Goal: Task Accomplishment & Management: Use online tool/utility

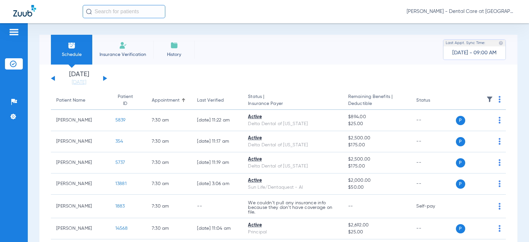
click at [106, 77] on div "[DATE] [DATE] [DATE] [DATE] [DATE] [DATE] [DATE] [DATE] [DATE] [DATE] [DATE] [D…" at bounding box center [79, 78] width 56 height 15
click at [105, 77] on button at bounding box center [105, 78] width 4 height 5
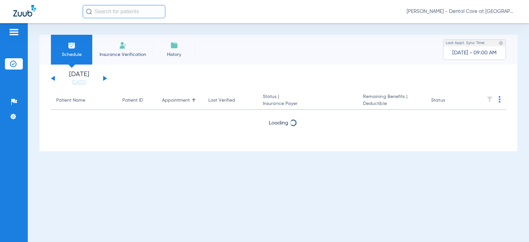
click at [105, 77] on button at bounding box center [105, 78] width 4 height 5
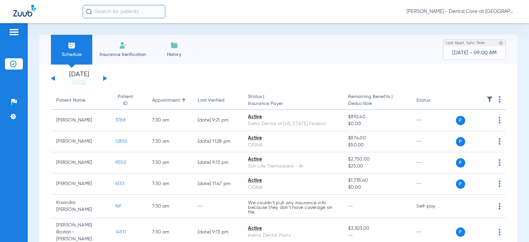
click at [110, 11] on input "text" at bounding box center [124, 11] width 83 height 13
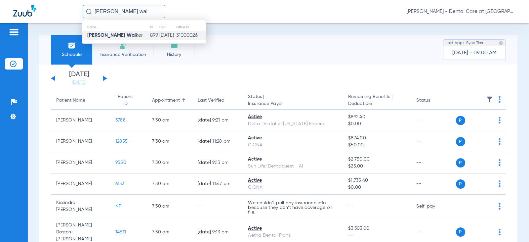
click at [159, 34] on td "[DATE]" at bounding box center [167, 35] width 17 height 9
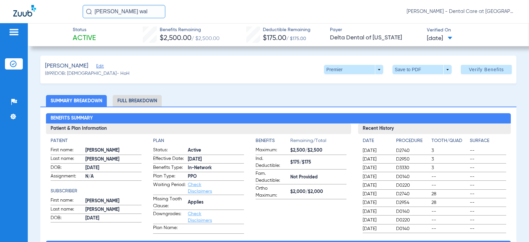
click at [155, 101] on li "Full Breakdown" at bounding box center [137, 101] width 49 height 12
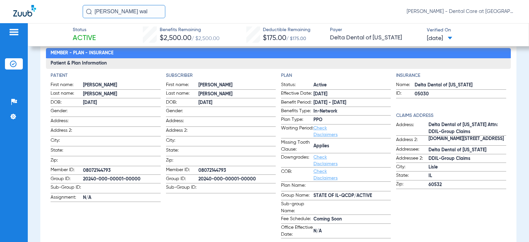
scroll to position [66, 0]
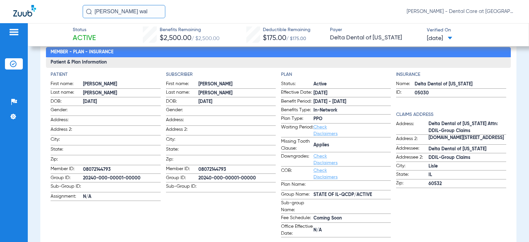
click at [124, 12] on input "[PERSON_NAME] wal" at bounding box center [124, 11] width 83 height 13
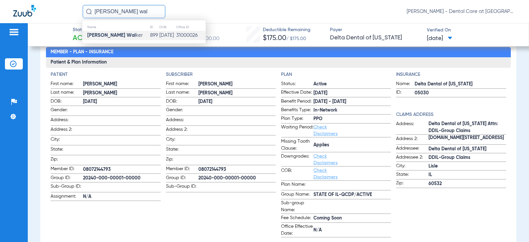
click at [124, 12] on input "[PERSON_NAME] wal" at bounding box center [124, 11] width 83 height 13
click at [111, 29] on th "Name" at bounding box center [109, 26] width 55 height 7
click at [112, 33] on strong "[PERSON_NAME]" at bounding box center [106, 35] width 38 height 5
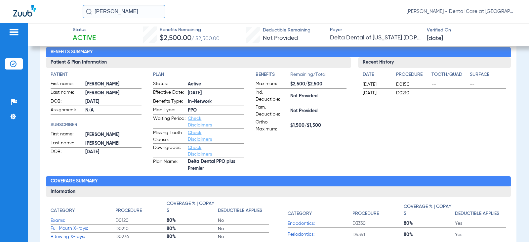
scroll to position [33, 0]
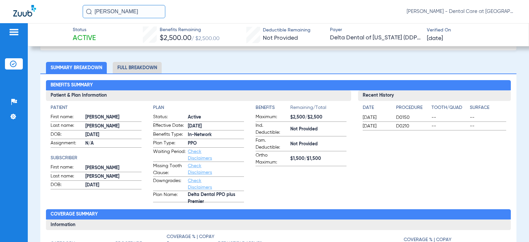
click at [141, 69] on li "Full Breakdown" at bounding box center [137, 68] width 49 height 12
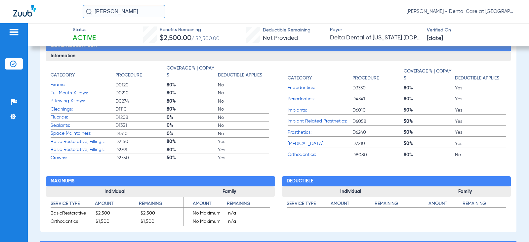
scroll to position [265, 0]
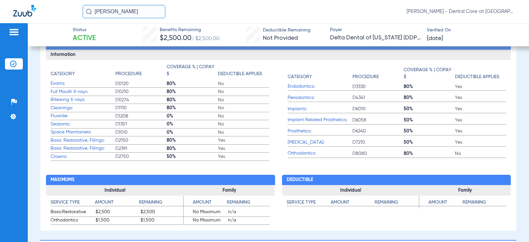
click at [137, 10] on input "[PERSON_NAME]" at bounding box center [124, 11] width 83 height 13
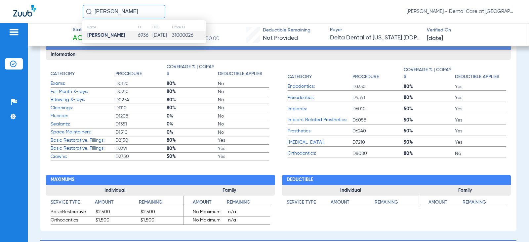
click at [137, 10] on input "[PERSON_NAME]" at bounding box center [124, 11] width 83 height 13
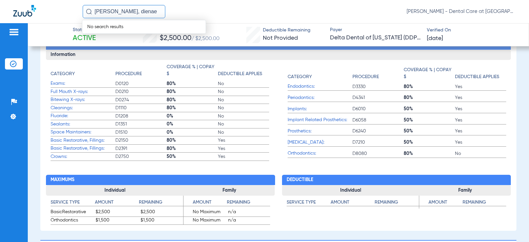
click at [115, 13] on input "[PERSON_NAME], dienae" at bounding box center [124, 11] width 83 height 13
click at [115, 11] on input "[PERSON_NAME], dienae" at bounding box center [124, 11] width 83 height 13
click at [124, 12] on input "[PERSON_NAME]" at bounding box center [124, 11] width 83 height 13
click at [125, 12] on input "[PERSON_NAME]" at bounding box center [124, 11] width 83 height 13
click at [141, 10] on input "[PERSON_NAME]" at bounding box center [124, 11] width 83 height 13
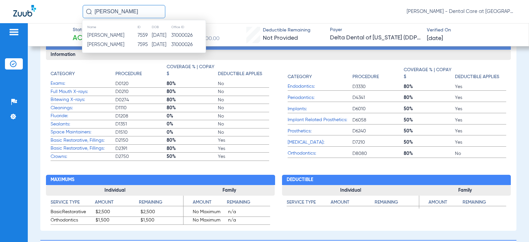
type input "[PERSON_NAME]"
click at [152, 44] on td "[DATE]" at bounding box center [162, 44] width 20 height 9
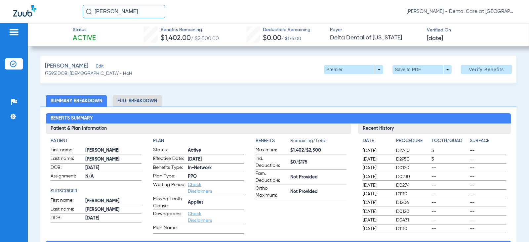
click at [160, 108] on div "Benefits Summary Patient & Plan Information Patient First name: [PERSON_NAME] L…" at bounding box center [278, 237] width 477 height 261
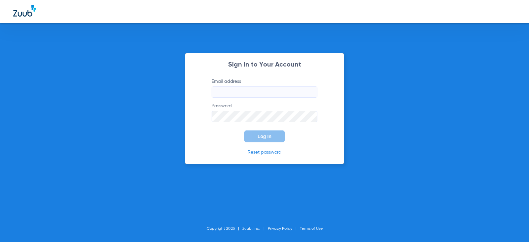
type input "[EMAIL_ADDRESS][DOMAIN_NAME]"
click at [262, 136] on span "Log In" at bounding box center [265, 136] width 14 height 5
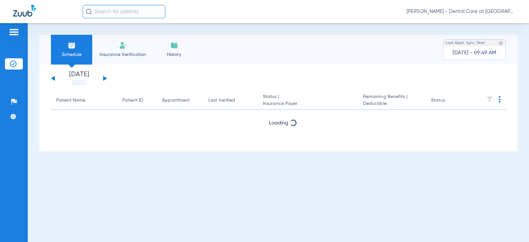
click at [124, 11] on input "text" at bounding box center [124, 11] width 83 height 13
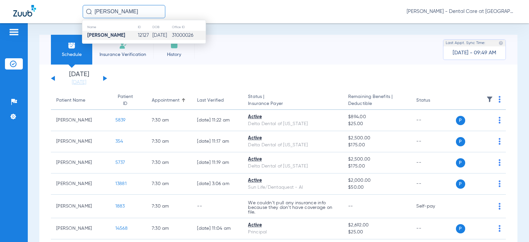
click at [112, 36] on strong "[PERSON_NAME]" at bounding box center [106, 35] width 38 height 5
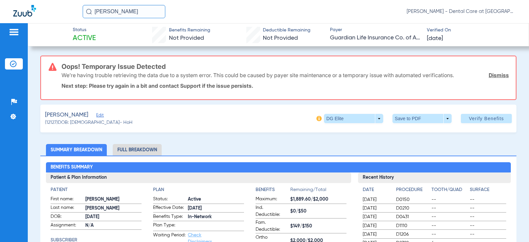
click at [125, 148] on li "Full Breakdown" at bounding box center [137, 150] width 49 height 12
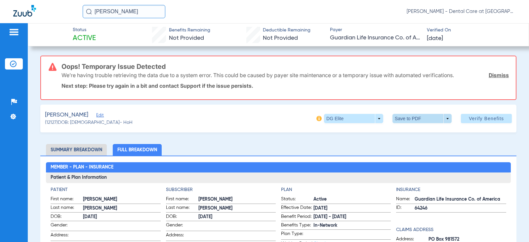
click at [407, 119] on span at bounding box center [422, 118] width 59 height 9
click at [403, 127] on button "insert_drive_file Save to PDF" at bounding box center [413, 131] width 50 height 13
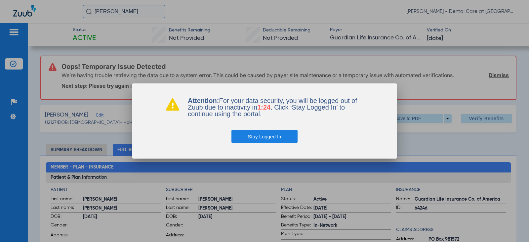
click at [278, 136] on button "Stay Logged In" at bounding box center [265, 136] width 67 height 13
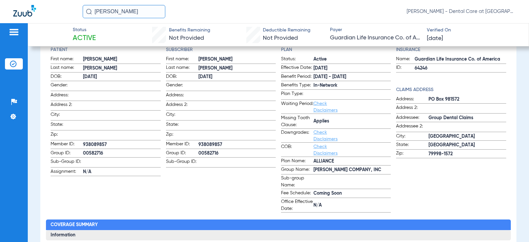
scroll to position [66, 0]
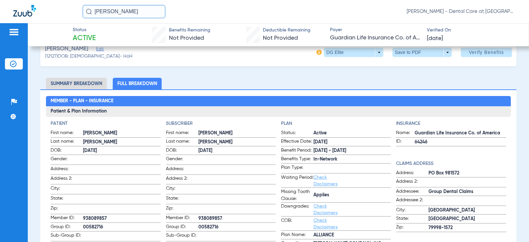
click at [138, 13] on input "[PERSON_NAME]" at bounding box center [124, 11] width 83 height 13
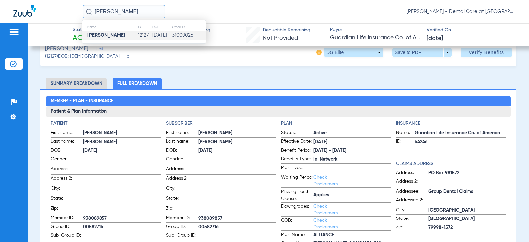
click at [138, 13] on input "[PERSON_NAME]" at bounding box center [124, 11] width 83 height 13
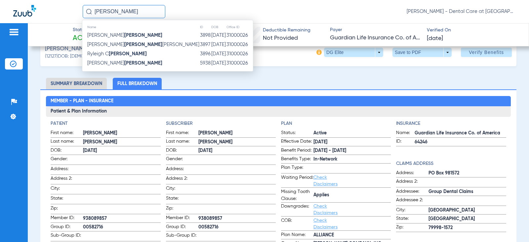
click at [127, 45] on span "[PERSON_NAME]" at bounding box center [143, 44] width 112 height 5
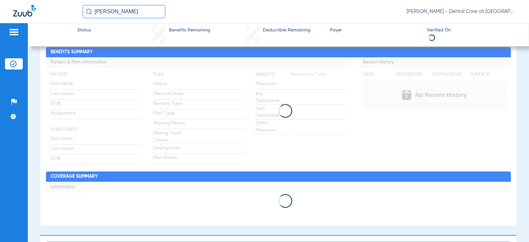
scroll to position [17, 0]
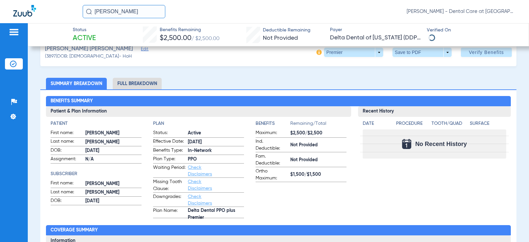
click at [157, 85] on li "Full Breakdown" at bounding box center [137, 84] width 49 height 12
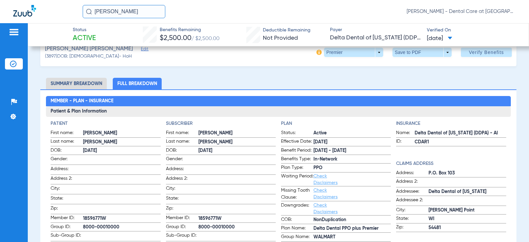
scroll to position [50, 0]
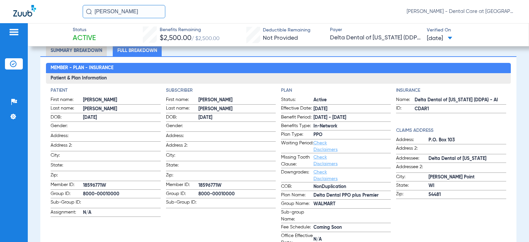
click at [132, 15] on input "[PERSON_NAME]" at bounding box center [124, 11] width 83 height 13
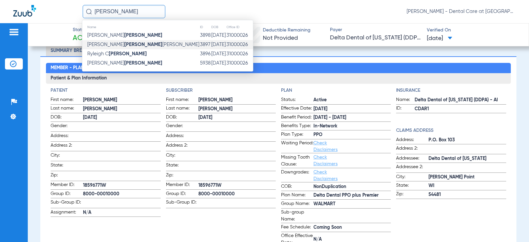
click at [132, 15] on input "[PERSON_NAME]" at bounding box center [124, 11] width 83 height 13
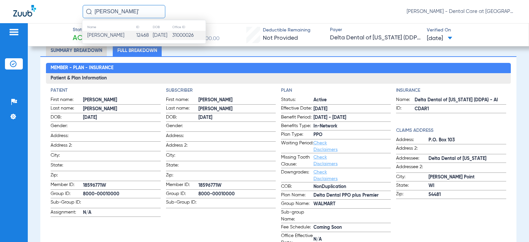
click at [147, 33] on td "12468" at bounding box center [144, 35] width 17 height 9
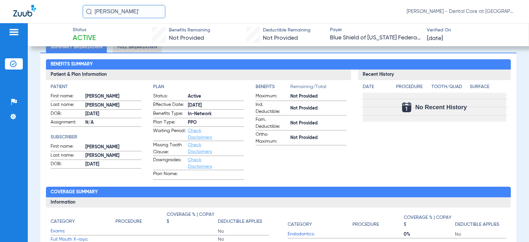
scroll to position [50, 0]
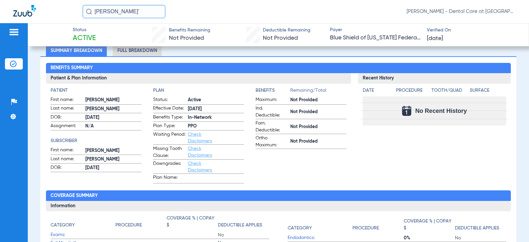
click at [151, 51] on li "Full Breakdown" at bounding box center [137, 51] width 49 height 12
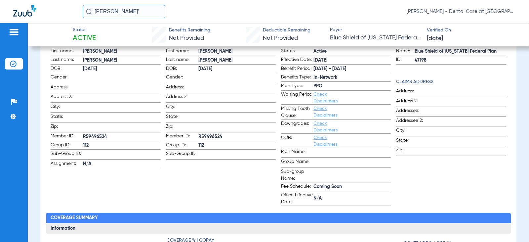
scroll to position [99, 0]
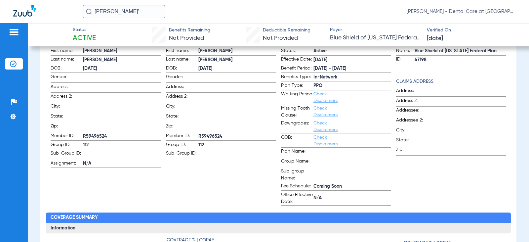
drag, startPoint x: 99, startPoint y: 11, endPoint x: 42, endPoint y: 11, distance: 57.3
click at [42, 11] on div "[PERSON_NAME] o' [PERSON_NAME] - Dental Care at [GEOGRAPHIC_DATA]" at bounding box center [264, 11] width 529 height 23
click at [121, 12] on input "[PERSON_NAME] vie" at bounding box center [124, 11] width 83 height 13
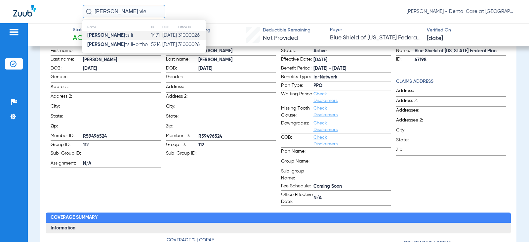
click at [132, 38] on td "[PERSON_NAME] Vie ts Ii" at bounding box center [116, 35] width 69 height 9
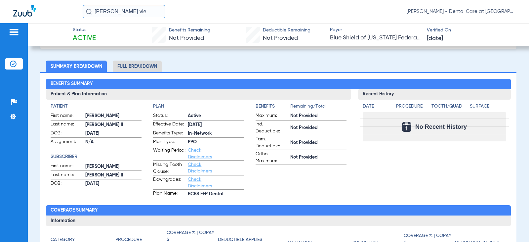
click at [142, 69] on li "Full Breakdown" at bounding box center [137, 67] width 49 height 12
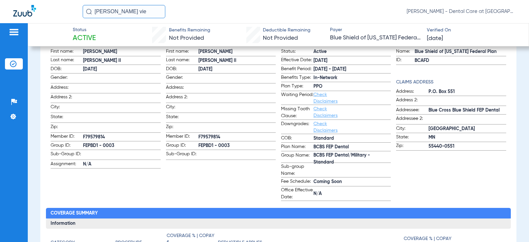
scroll to position [101, 0]
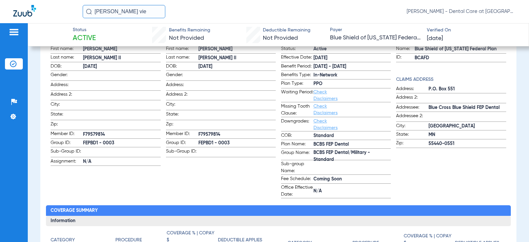
click at [151, 11] on input "[PERSON_NAME] vie" at bounding box center [124, 11] width 83 height 13
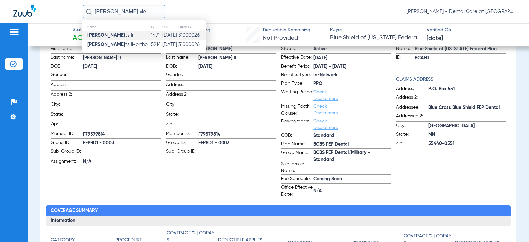
click at [151, 11] on input "[PERSON_NAME] vie" at bounding box center [124, 11] width 83 height 13
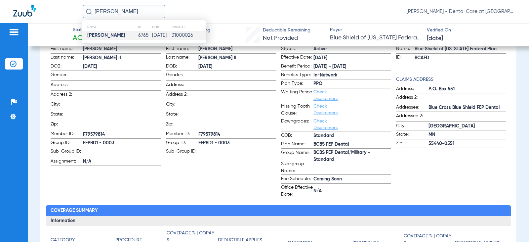
click at [153, 35] on td "[DATE]" at bounding box center [162, 35] width 20 height 9
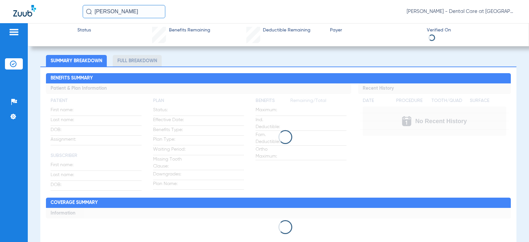
scroll to position [43, 0]
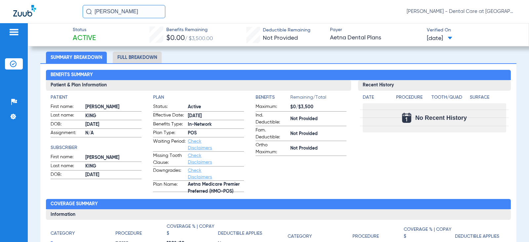
click at [144, 58] on li "Full Breakdown" at bounding box center [137, 58] width 49 height 12
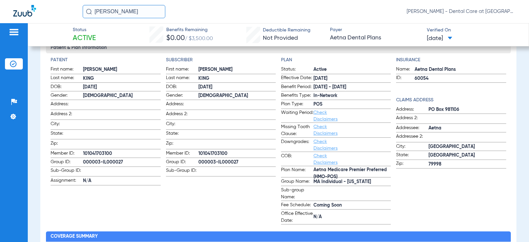
scroll to position [80, 0]
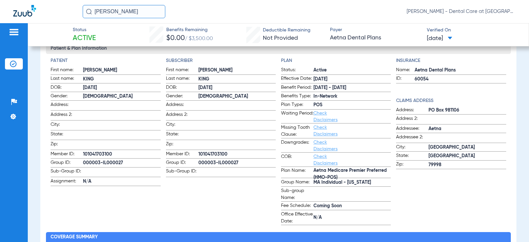
click at [133, 13] on input "[PERSON_NAME]" at bounding box center [124, 11] width 83 height 13
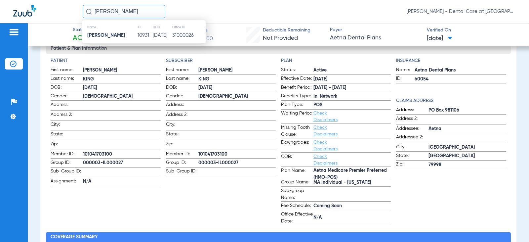
click at [137, 30] on th "ID" at bounding box center [145, 26] width 16 height 7
click at [153, 37] on td "[DATE]" at bounding box center [162, 35] width 19 height 9
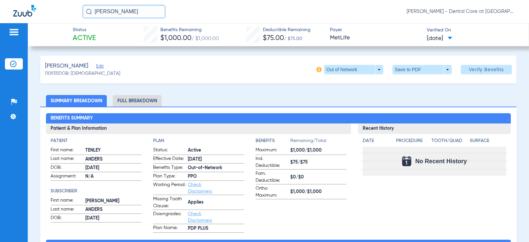
click at [152, 100] on li "Full Breakdown" at bounding box center [137, 101] width 49 height 12
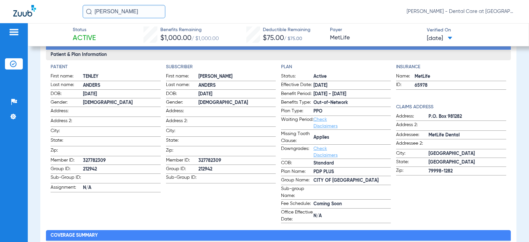
scroll to position [66, 0]
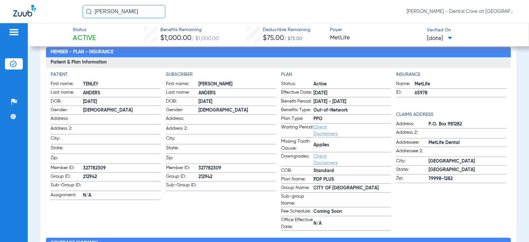
click at [148, 9] on input "[PERSON_NAME]" at bounding box center [124, 11] width 83 height 13
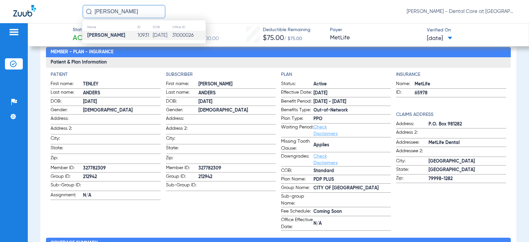
click at [148, 9] on input "[PERSON_NAME]" at bounding box center [124, 11] width 83 height 13
click at [156, 36] on td "[DATE]" at bounding box center [165, 35] width 18 height 9
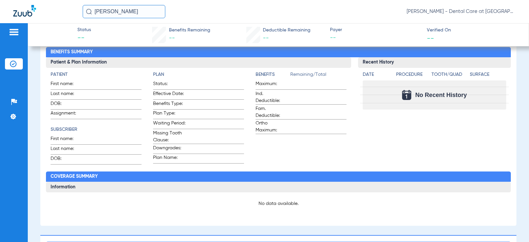
scroll to position [169, 0]
click at [136, 8] on input "[PERSON_NAME]" at bounding box center [124, 11] width 83 height 13
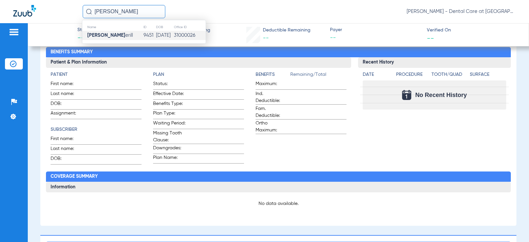
click at [136, 8] on input "[PERSON_NAME]" at bounding box center [124, 11] width 83 height 13
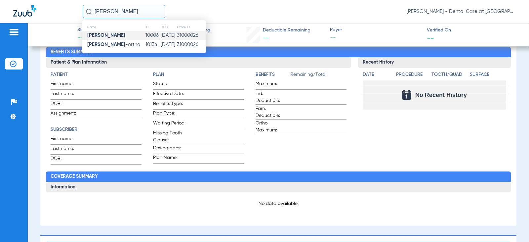
click at [169, 39] on td "[DATE]" at bounding box center [168, 35] width 17 height 9
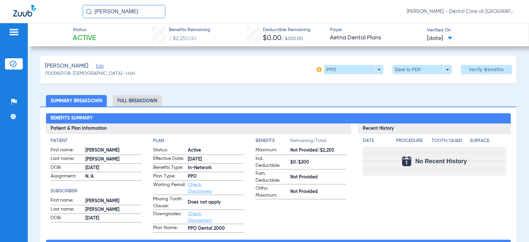
click at [138, 100] on li "Full Breakdown" at bounding box center [137, 101] width 49 height 12
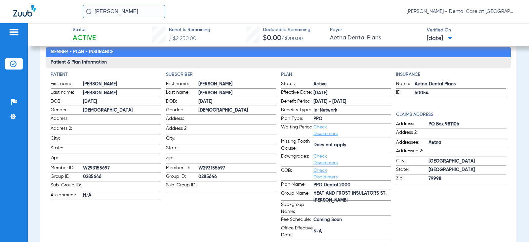
scroll to position [99, 0]
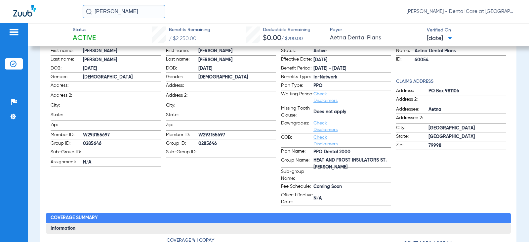
click at [140, 11] on input "[PERSON_NAME]" at bounding box center [124, 11] width 83 height 13
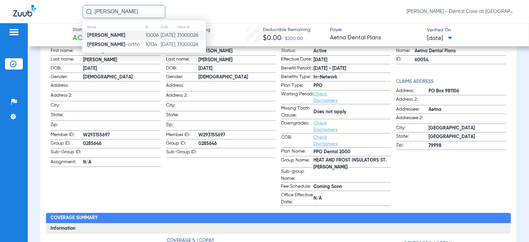
click at [140, 11] on input "[PERSON_NAME]" at bounding box center [124, 11] width 83 height 13
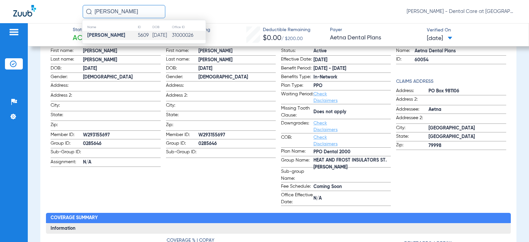
click at [152, 34] on td "[DATE]" at bounding box center [162, 35] width 20 height 9
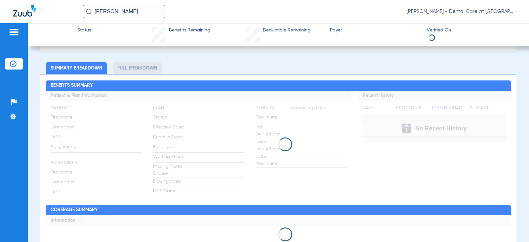
scroll to position [34, 0]
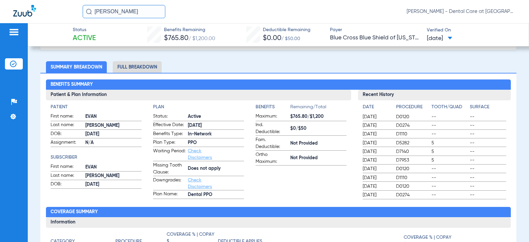
click at [127, 68] on li "Full Breakdown" at bounding box center [137, 67] width 49 height 12
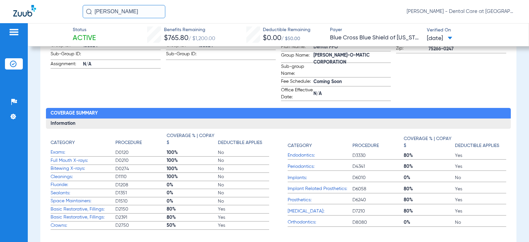
scroll to position [66, 0]
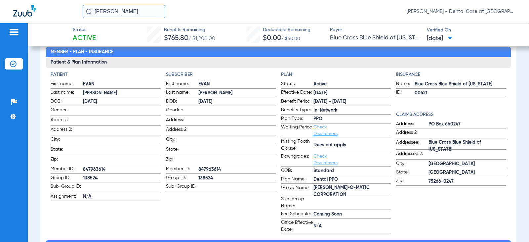
drag, startPoint x: 137, startPoint y: 12, endPoint x: 45, endPoint y: 0, distance: 93.0
click at [45, 0] on div "[PERSON_NAME] [PERSON_NAME] - Dental Care at [GEOGRAPHIC_DATA]" at bounding box center [264, 11] width 529 height 23
click at [143, 12] on input "ireland, burn" at bounding box center [124, 11] width 83 height 13
click at [113, 14] on input "ireland, burn" at bounding box center [124, 11] width 83 height 13
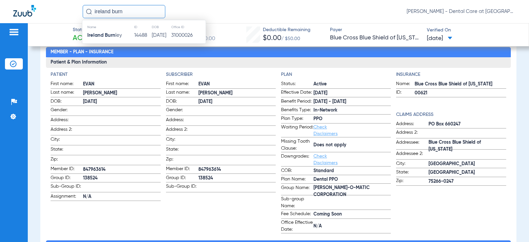
click at [167, 30] on th "DOB" at bounding box center [162, 26] width 20 height 7
click at [165, 32] on td "[DATE]" at bounding box center [162, 35] width 20 height 9
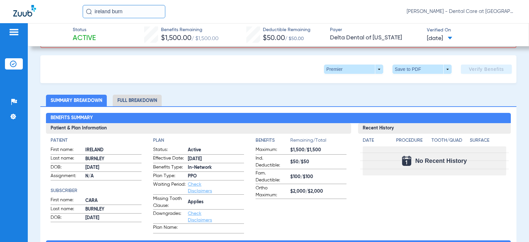
scroll to position [52, 0]
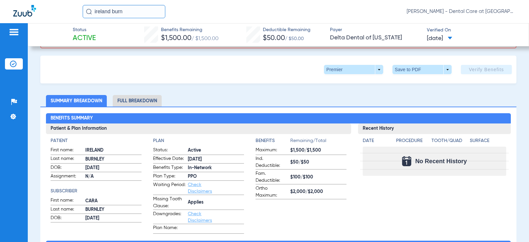
click at [145, 101] on li "Full Breakdown" at bounding box center [137, 101] width 49 height 12
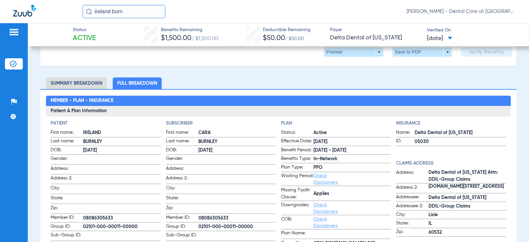
scroll to position [99, 0]
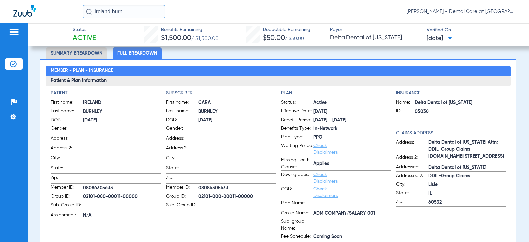
click at [145, 8] on input "ireland burn" at bounding box center [124, 11] width 83 height 13
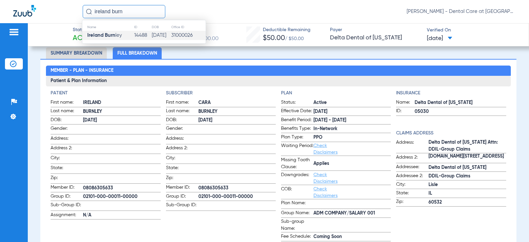
drag, startPoint x: 145, startPoint y: 8, endPoint x: 178, endPoint y: 9, distance: 33.8
click at [178, 9] on div "ireland burn Name ID DOB Office ID [GEOGRAPHIC_DATA] Burn ley 14488 [DATE] 3100…" at bounding box center [300, 11] width 434 height 13
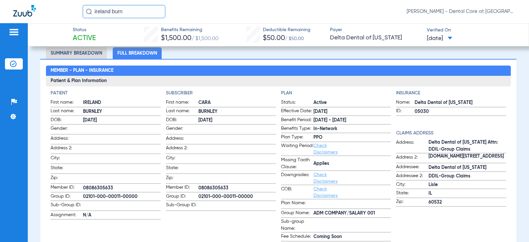
click at [178, 9] on div "ireland burn [PERSON_NAME] - Dental Care at [GEOGRAPHIC_DATA]" at bounding box center [300, 11] width 434 height 13
click at [145, 16] on input "ireland burn" at bounding box center [124, 11] width 83 height 13
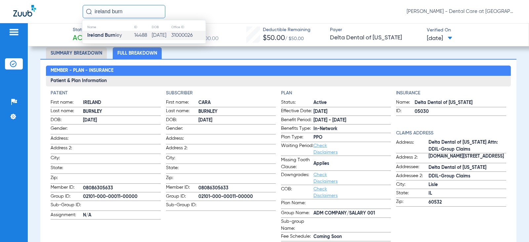
click at [145, 16] on input "ireland burn" at bounding box center [124, 11] width 83 height 13
click at [157, 32] on td "[DATE]" at bounding box center [162, 35] width 20 height 9
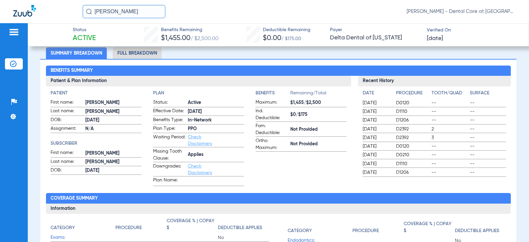
click at [122, 52] on li "Full Breakdown" at bounding box center [137, 53] width 49 height 12
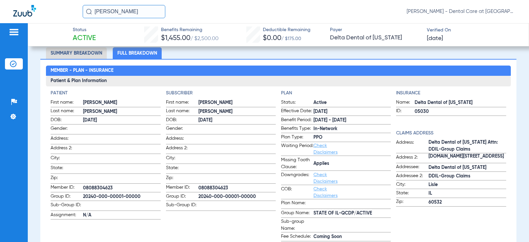
scroll to position [81, 0]
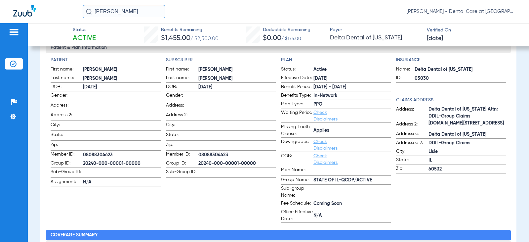
click at [143, 12] on input "[PERSON_NAME]" at bounding box center [124, 11] width 83 height 13
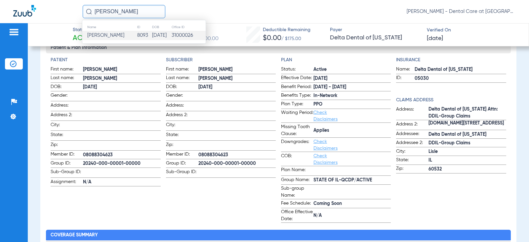
click at [143, 12] on input "[PERSON_NAME]" at bounding box center [124, 11] width 83 height 13
click at [129, 12] on input "[PERSON_NAME]" at bounding box center [124, 11] width 83 height 13
click at [173, 37] on td "31000026" at bounding box center [188, 35] width 34 height 9
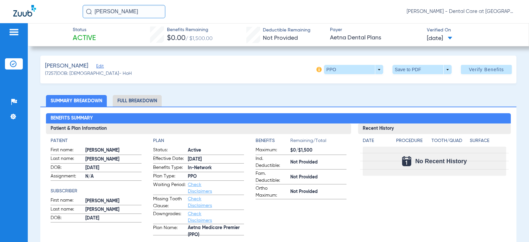
click at [141, 97] on li "Full Breakdown" at bounding box center [137, 101] width 49 height 12
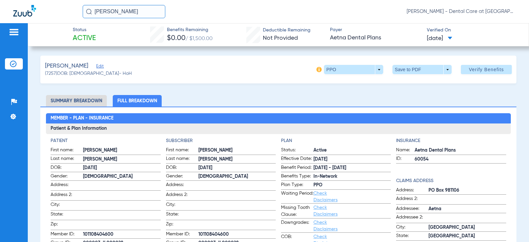
drag, startPoint x: 139, startPoint y: 12, endPoint x: 53, endPoint y: 2, distance: 86.6
click at [53, 2] on div "[PERSON_NAME] [PERSON_NAME] - Dental Care at [GEOGRAPHIC_DATA]" at bounding box center [264, 11] width 529 height 23
click at [138, 11] on input "[PERSON_NAME]" at bounding box center [124, 11] width 83 height 13
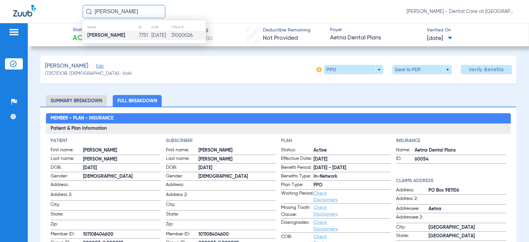
click at [153, 37] on td "[DATE]" at bounding box center [161, 35] width 20 height 9
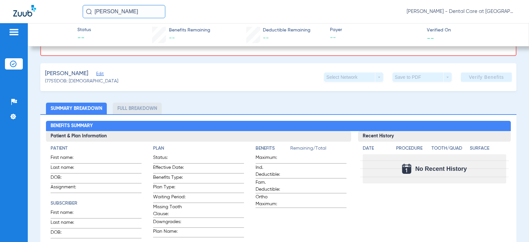
scroll to position [99, 0]
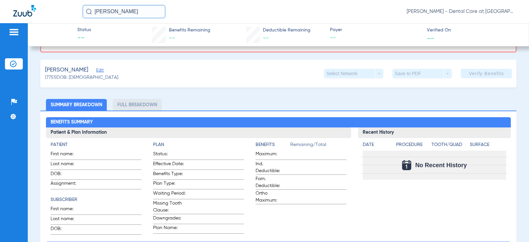
click at [136, 108] on li "Full Breakdown" at bounding box center [137, 105] width 49 height 12
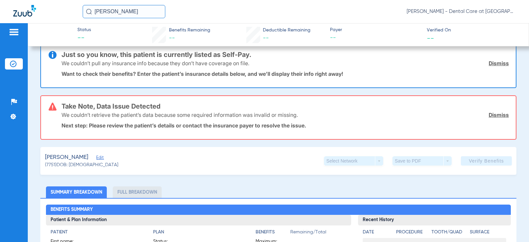
scroll to position [0, 0]
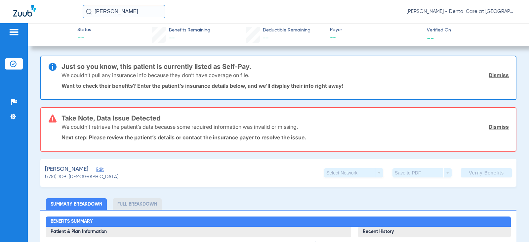
click at [146, 9] on input "[PERSON_NAME]" at bounding box center [124, 11] width 83 height 13
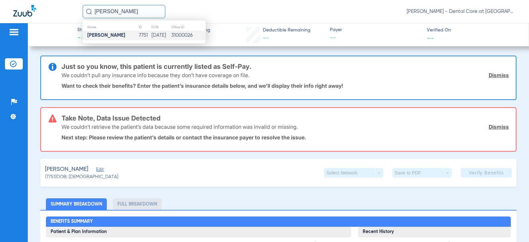
click at [146, 9] on input "[PERSON_NAME]" at bounding box center [124, 11] width 83 height 13
click at [245, 63] on h3 "Just so you know, this patient is currently listed as Self-Pay." at bounding box center [286, 66] width 448 height 7
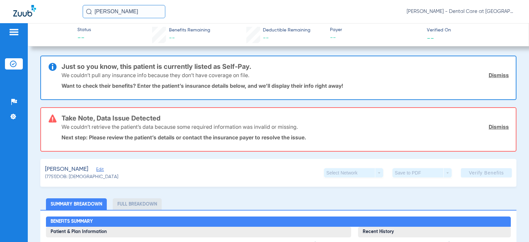
click at [149, 11] on input "[PERSON_NAME]" at bounding box center [124, 11] width 83 height 13
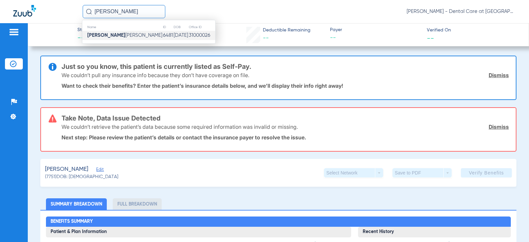
click at [173, 32] on td "[DATE]" at bounding box center [180, 35] width 15 height 9
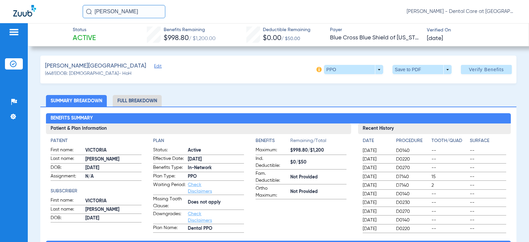
click at [145, 103] on li "Full Breakdown" at bounding box center [137, 101] width 49 height 12
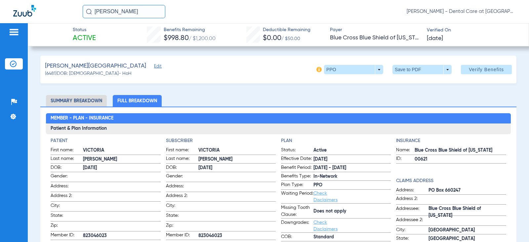
drag, startPoint x: 130, startPoint y: 11, endPoint x: 69, endPoint y: 14, distance: 61.3
click at [69, 14] on div "victoria hud [PERSON_NAME] - Dental Care at [GEOGRAPHIC_DATA]" at bounding box center [264, 11] width 529 height 23
click at [152, 13] on input "mastan indlamur" at bounding box center [124, 11] width 83 height 13
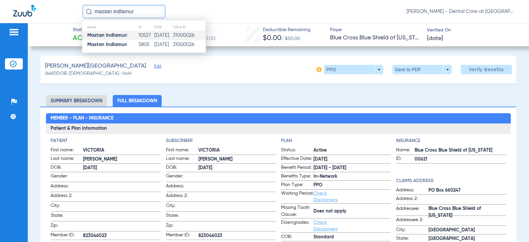
type input "mastan indlamur"
click at [146, 40] on td "10527" at bounding box center [146, 35] width 16 height 9
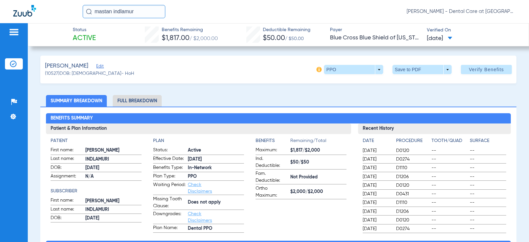
click at [138, 101] on li "Full Breakdown" at bounding box center [137, 101] width 49 height 12
